Goal: Transaction & Acquisition: Purchase product/service

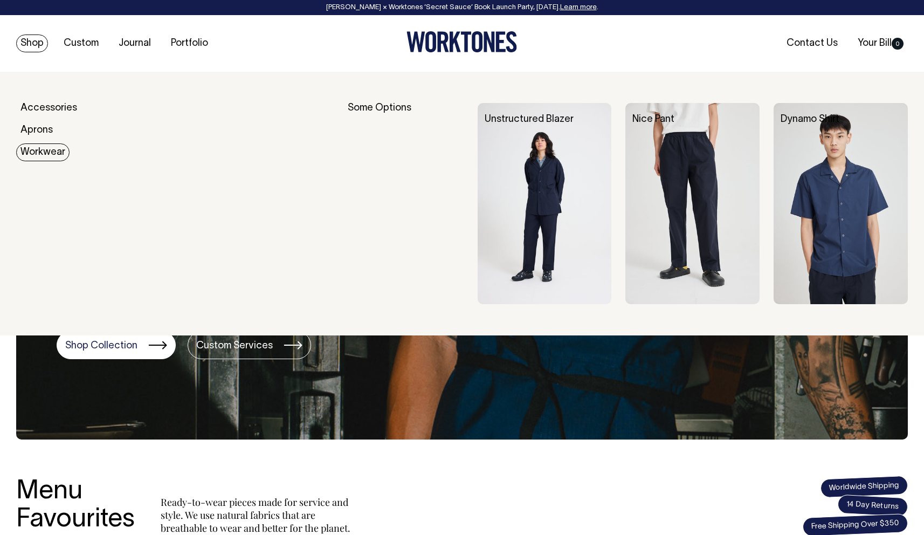
click at [44, 155] on link "Workwear" at bounding box center [42, 152] width 53 height 18
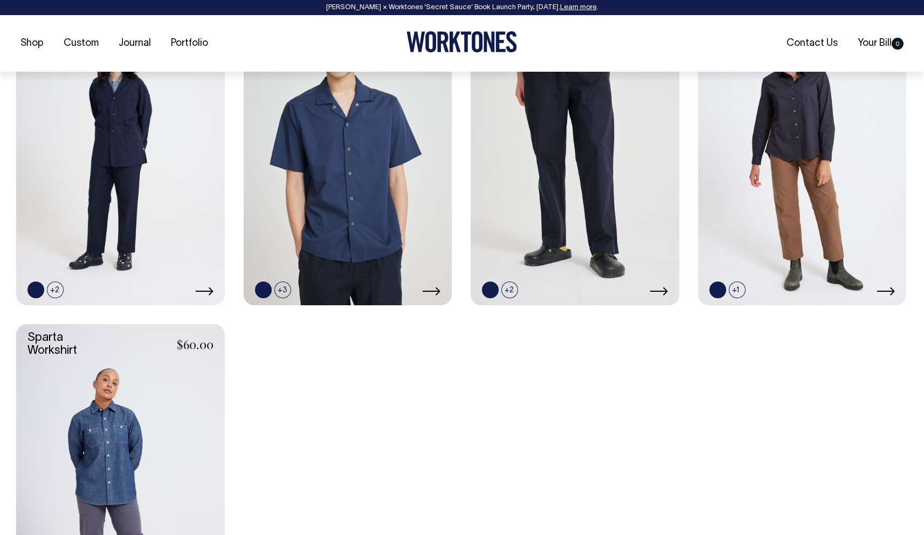
click at [96, 162] on link at bounding box center [120, 148] width 209 height 313
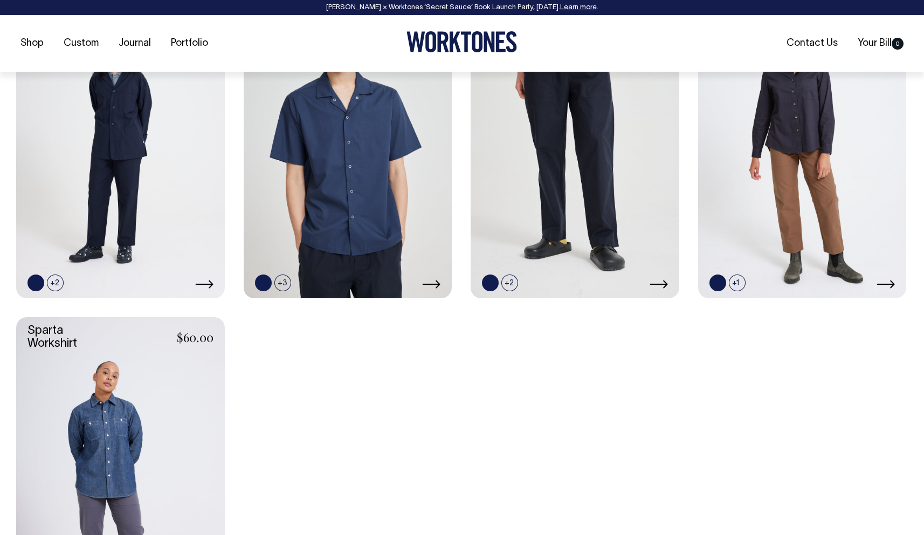
scroll to position [551, 0]
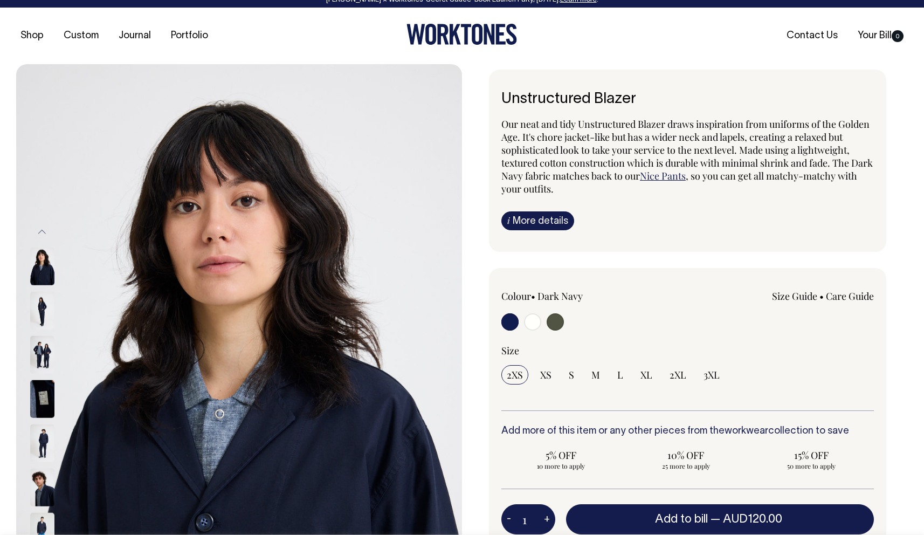
click at [40, 275] on img at bounding box center [42, 266] width 24 height 38
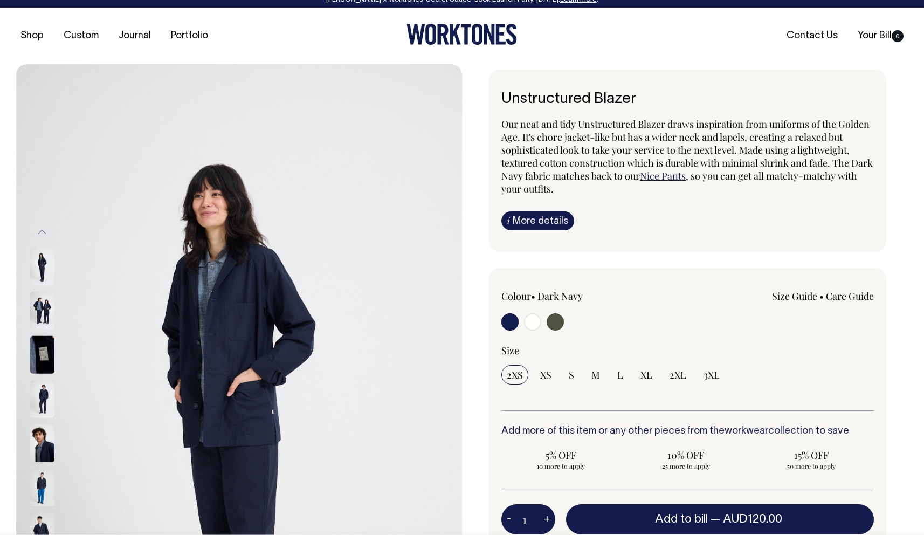
click at [41, 277] on img at bounding box center [42, 266] width 24 height 38
click at [42, 302] on img at bounding box center [42, 310] width 24 height 38
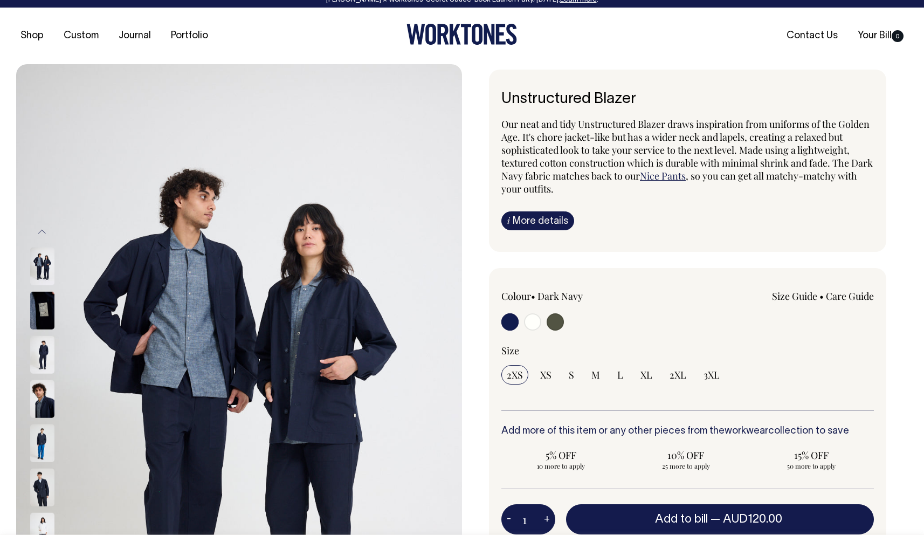
click at [41, 307] on img at bounding box center [42, 310] width 24 height 38
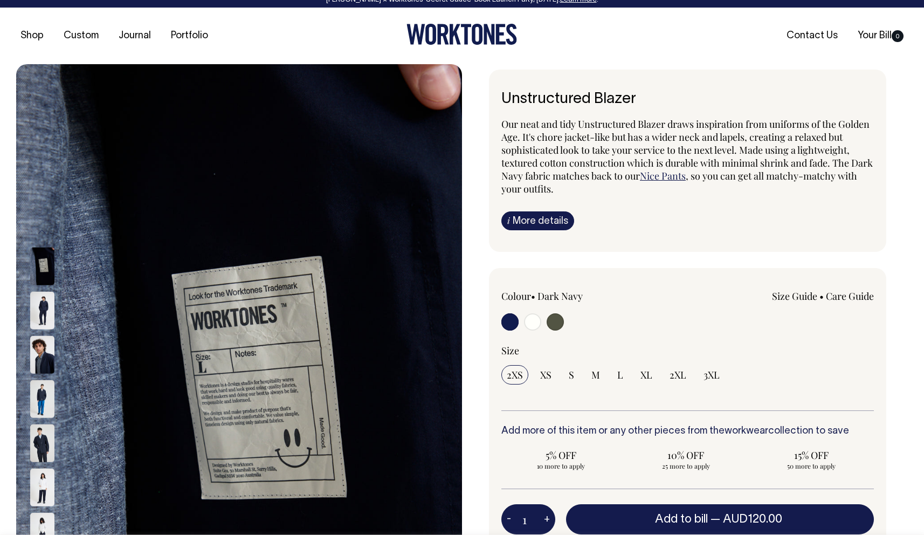
click at [49, 357] on img at bounding box center [42, 354] width 24 height 38
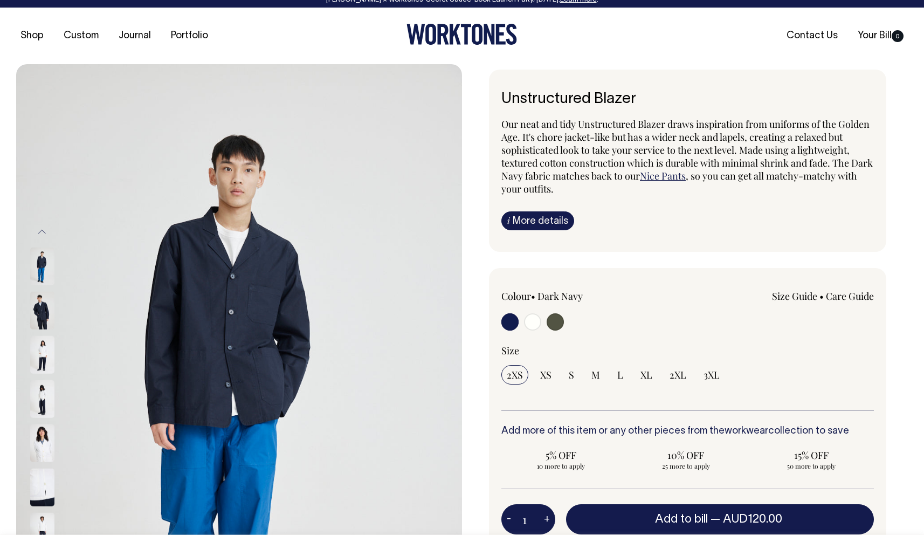
click at [44, 317] on img at bounding box center [42, 310] width 24 height 38
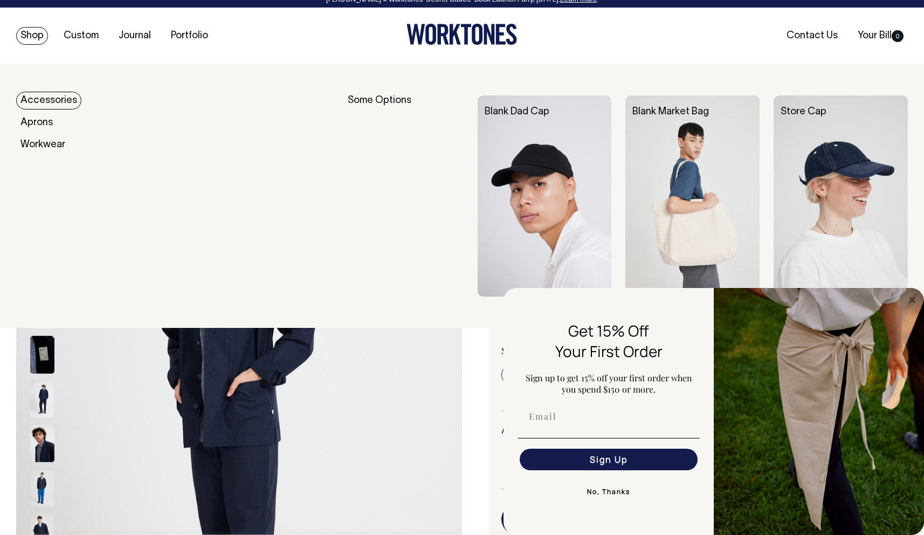
click at [35, 29] on link "Shop" at bounding box center [32, 36] width 32 height 18
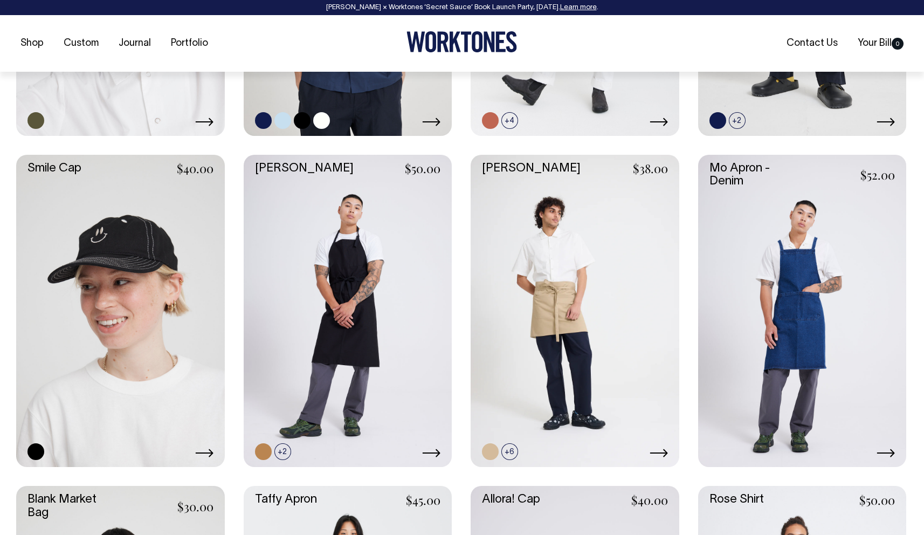
scroll to position [1377, 0]
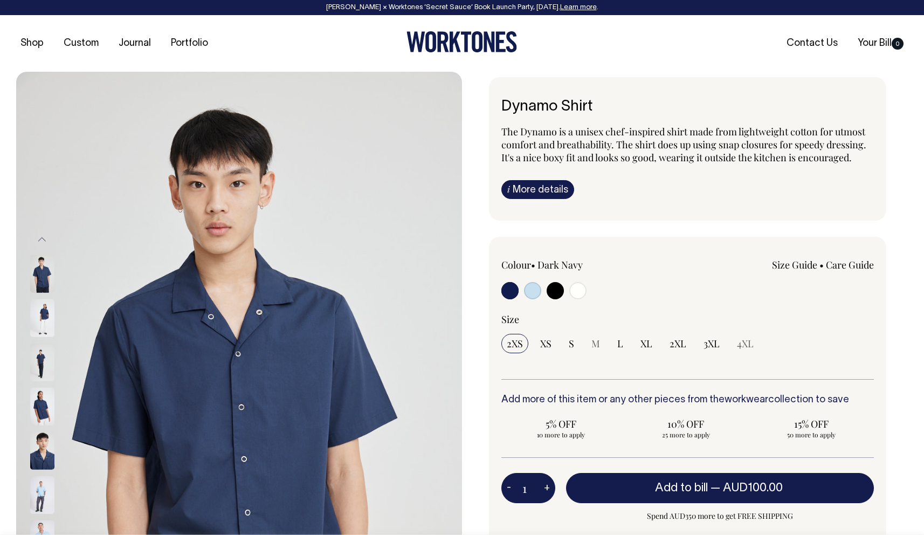
click at [282, 120] on img at bounding box center [239, 406] width 446 height 669
click at [527, 289] on input "radio" at bounding box center [532, 290] width 17 height 17
radio input "true"
select select "True Blue"
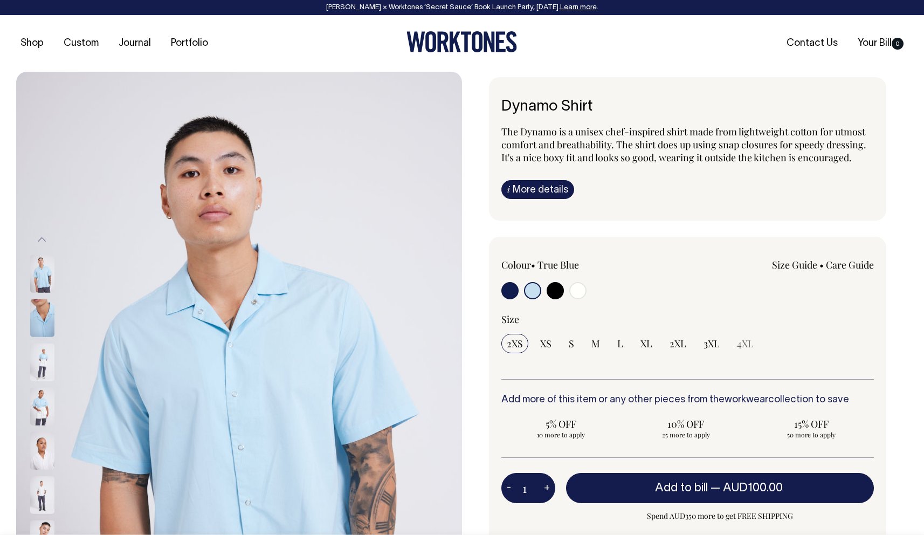
click at [44, 322] on img at bounding box center [42, 318] width 24 height 38
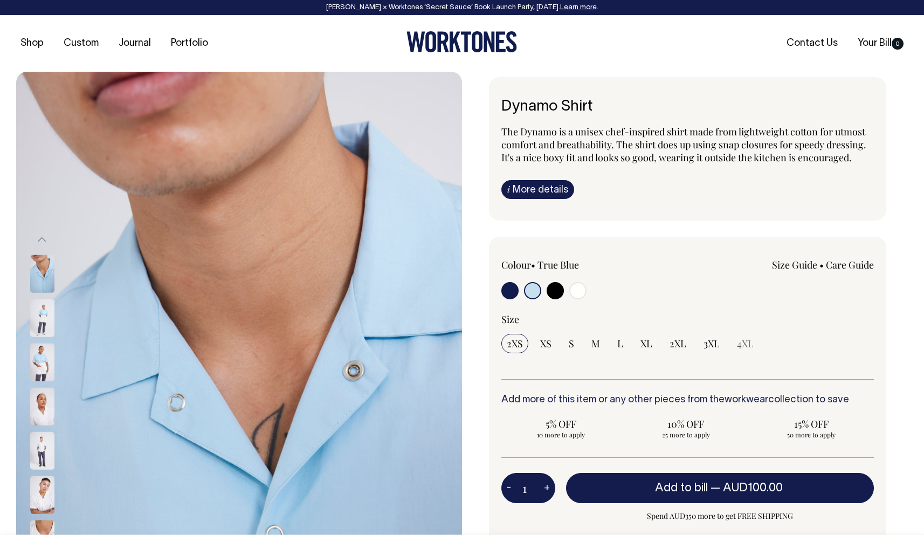
click at [40, 397] on img at bounding box center [42, 406] width 24 height 38
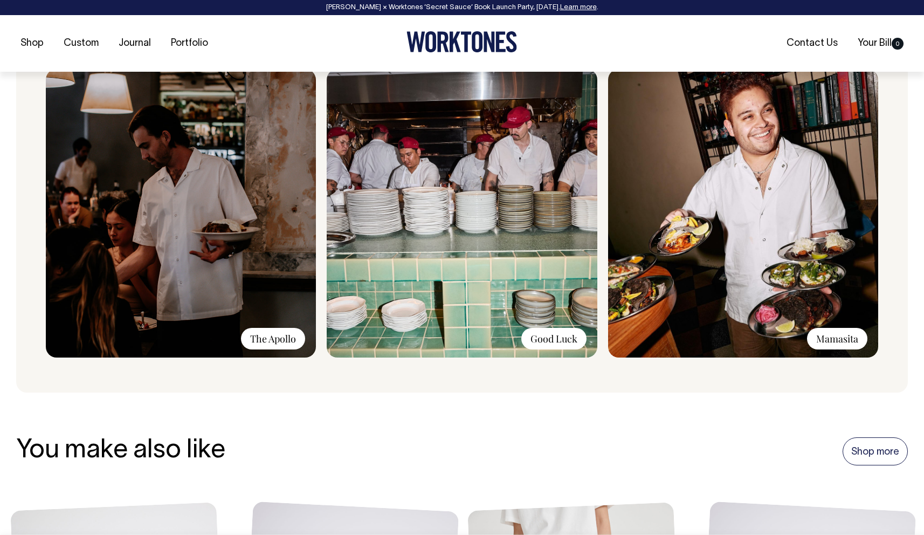
scroll to position [795, 0]
click at [151, 241] on img at bounding box center [181, 212] width 270 height 288
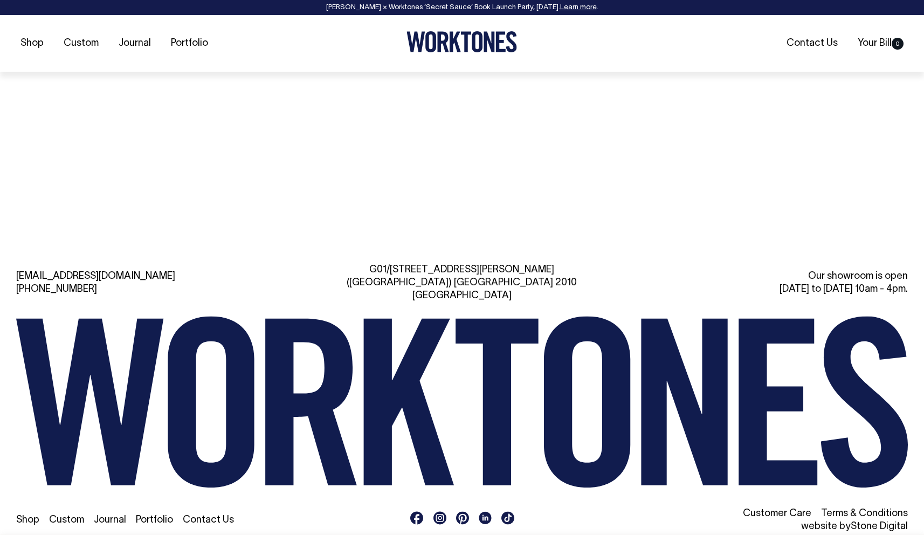
scroll to position [1666, 0]
